Goal: Navigation & Orientation: Find specific page/section

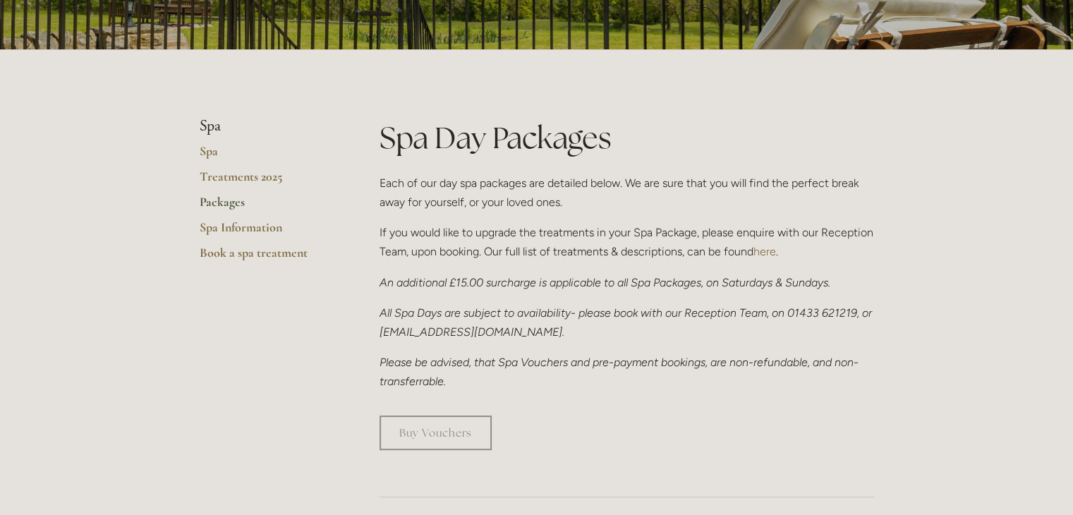
scroll to position [212, 0]
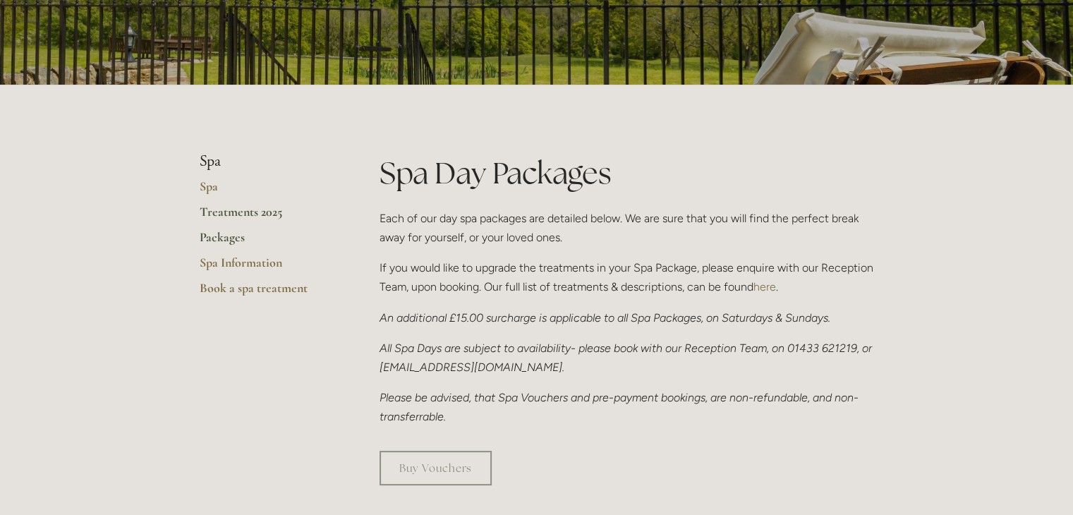
click at [230, 215] on link "Treatments 2025" at bounding box center [267, 216] width 135 height 25
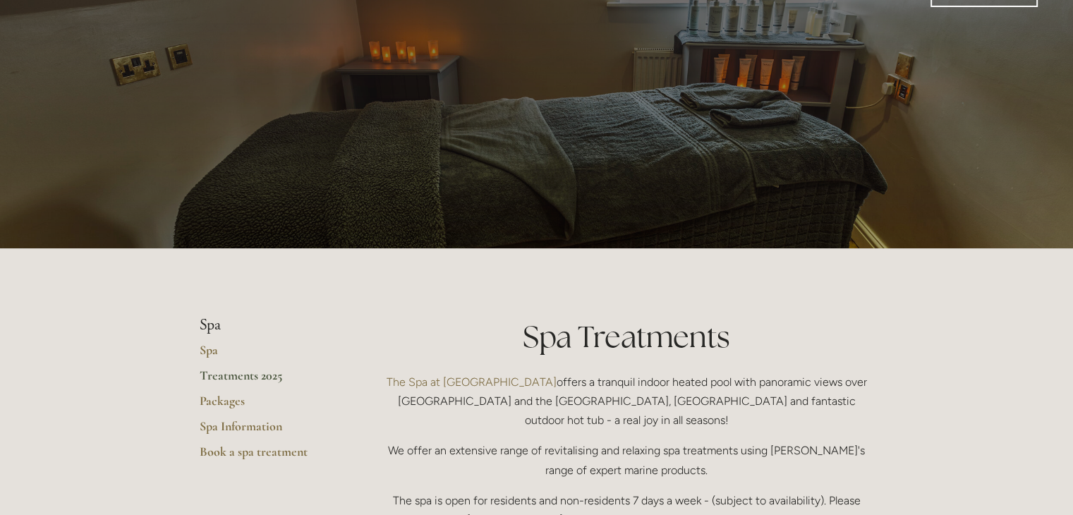
scroll to position [141, 0]
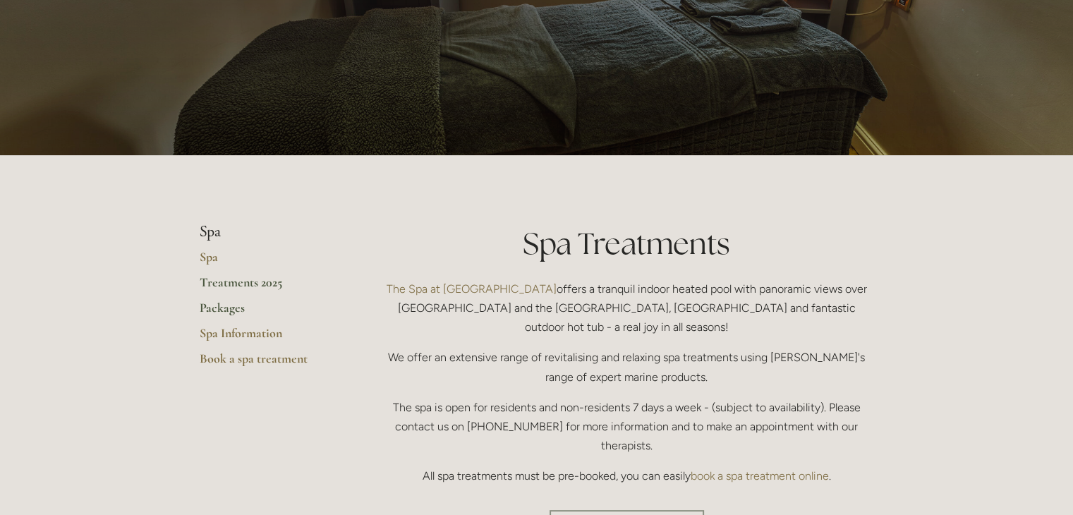
click at [219, 309] on link "Packages" at bounding box center [267, 312] width 135 height 25
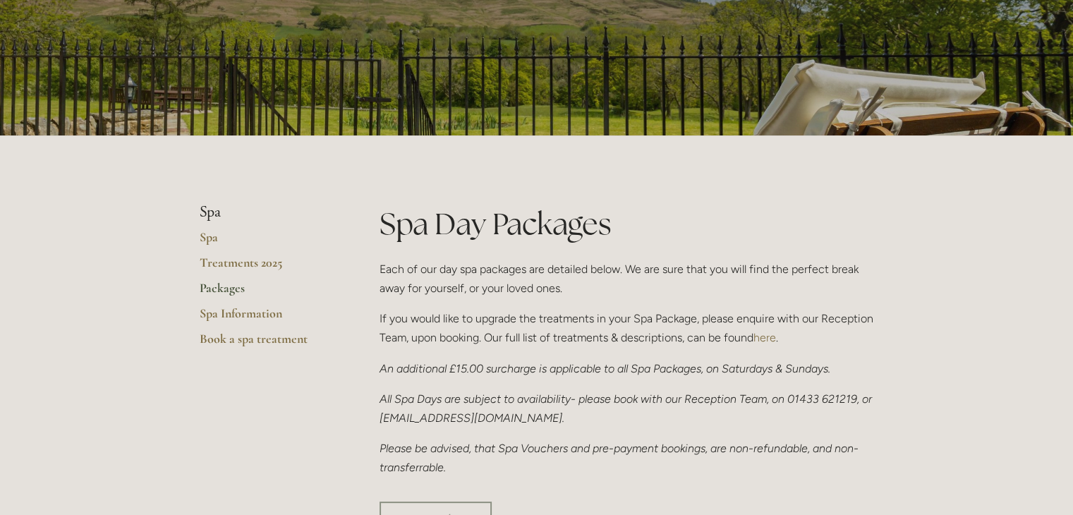
scroll to position [141, 0]
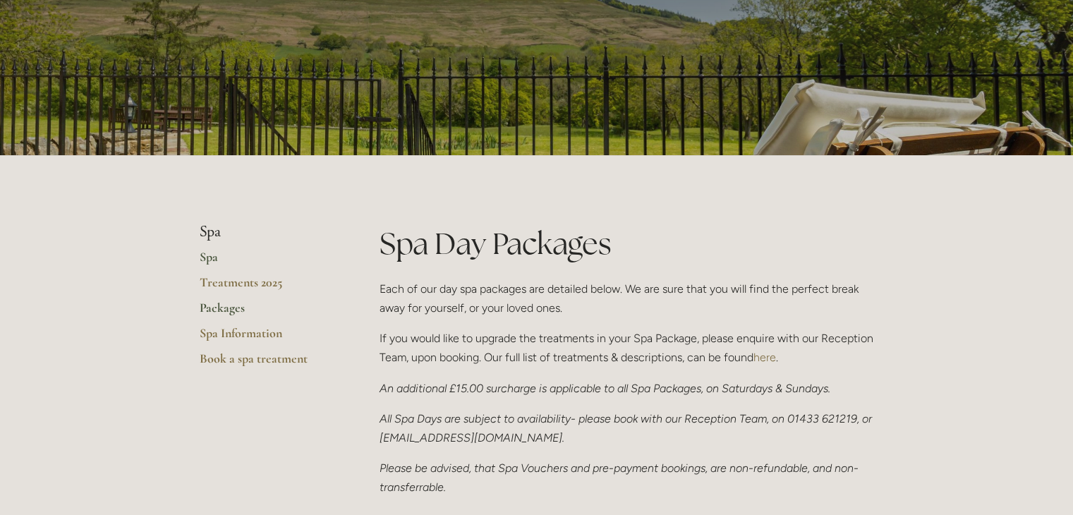
click at [206, 260] on link "Spa" at bounding box center [267, 261] width 135 height 25
